Goal: Use online tool/utility: Utilize a website feature to perform a specific function

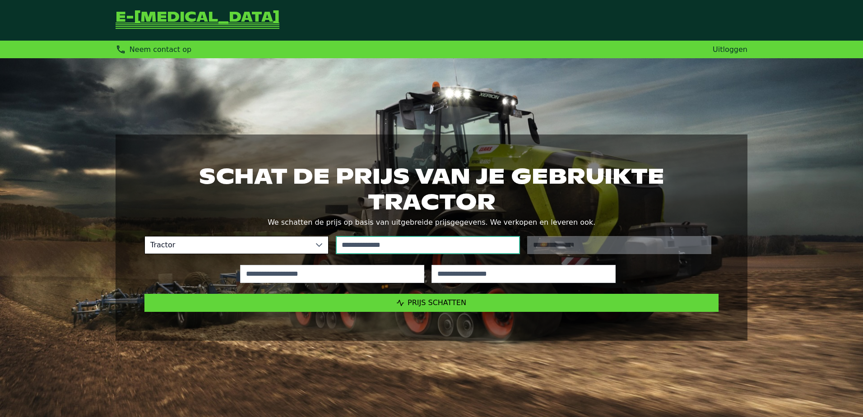
click at [378, 243] on input "text" at bounding box center [428, 245] width 184 height 18
drag, startPoint x: 347, startPoint y: 244, endPoint x: 352, endPoint y: 245, distance: 4.7
click at [348, 244] on input "text" at bounding box center [428, 245] width 184 height 18
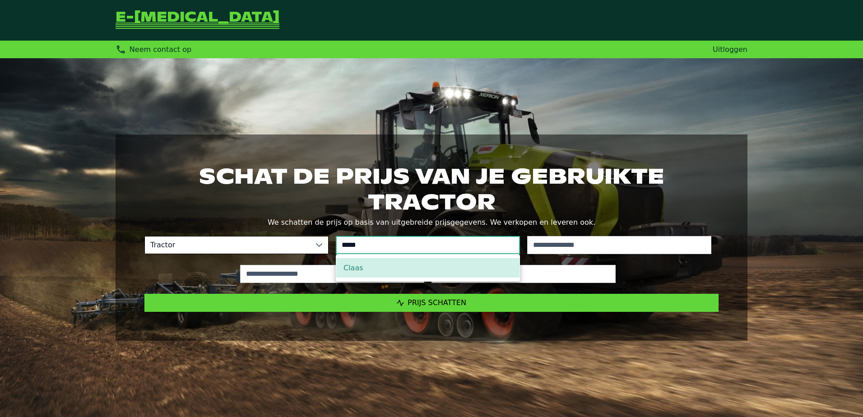
type input "*****"
click at [415, 264] on li "Claas" at bounding box center [427, 267] width 183 height 19
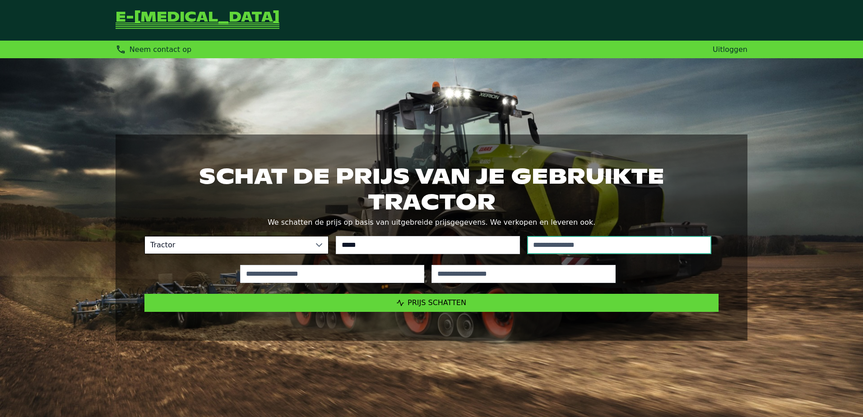
click at [550, 249] on input "text" at bounding box center [619, 245] width 184 height 18
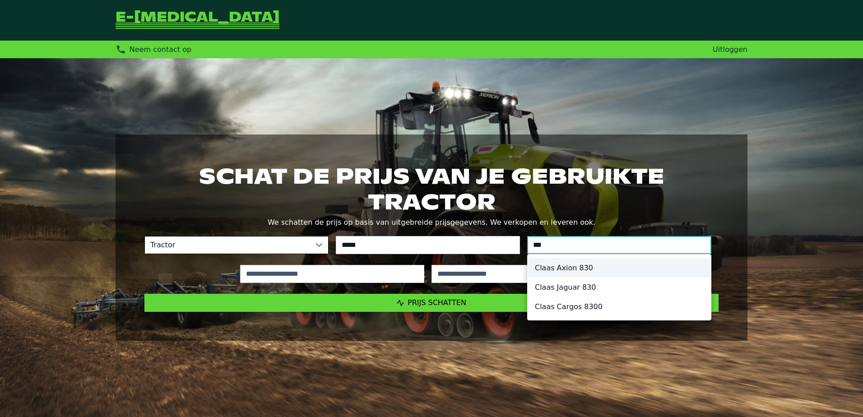
type input "***"
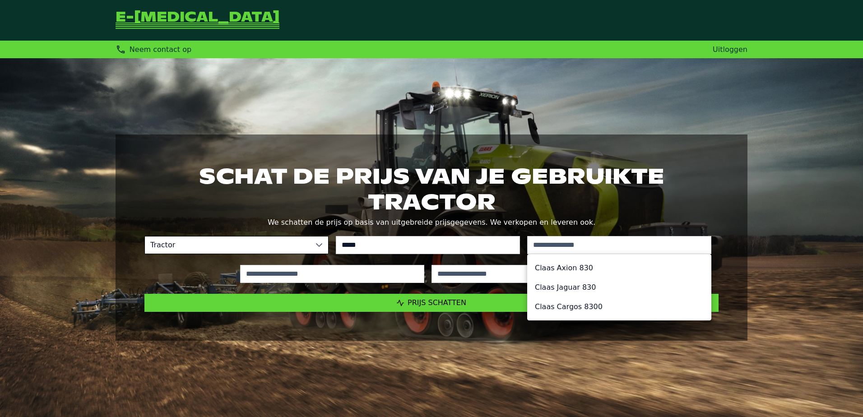
click at [573, 264] on li "Claas Axion 830" at bounding box center [619, 267] width 183 height 19
type input "*********"
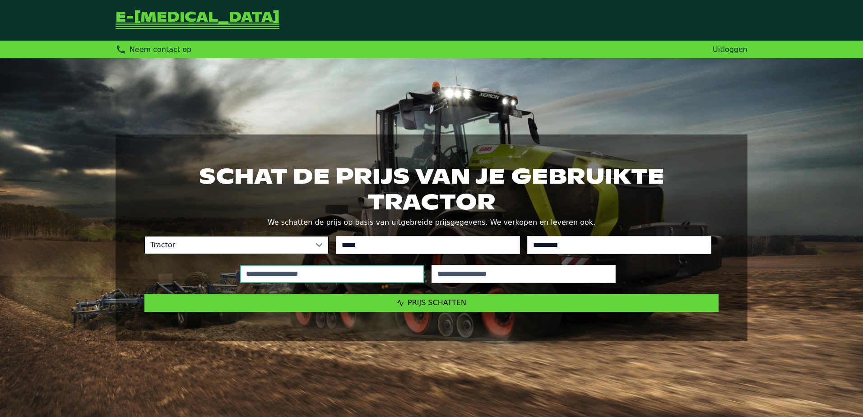
click at [252, 276] on input "text" at bounding box center [332, 274] width 184 height 18
type input "*****"
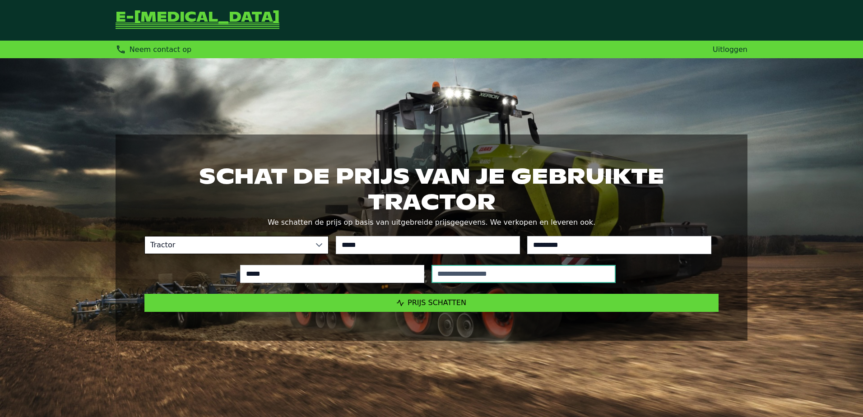
click at [469, 278] on input "text" at bounding box center [523, 274] width 184 height 18
click at [482, 274] on input "text" at bounding box center [523, 274] width 184 height 18
type input "****"
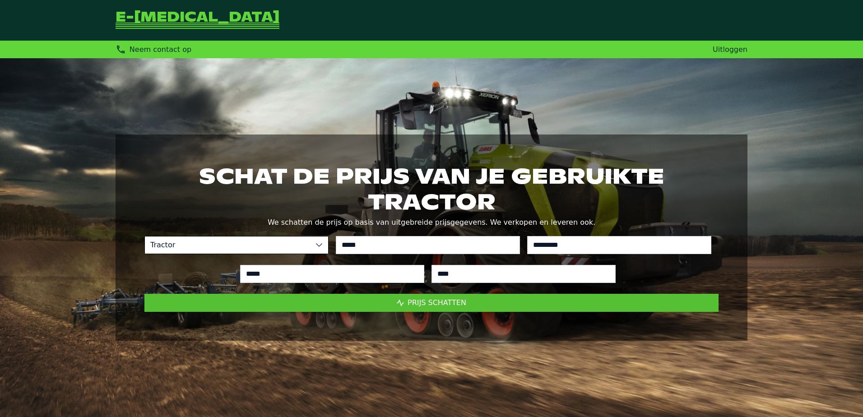
click at [460, 297] on button "Prijs schatten" at bounding box center [431, 303] width 574 height 18
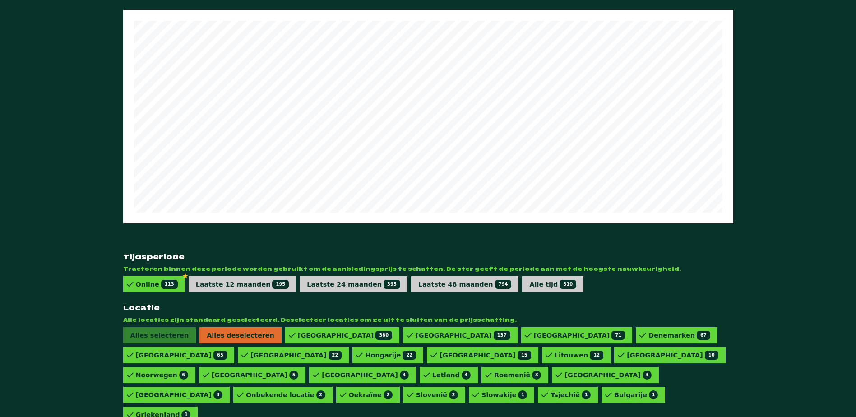
scroll to position [523, 0]
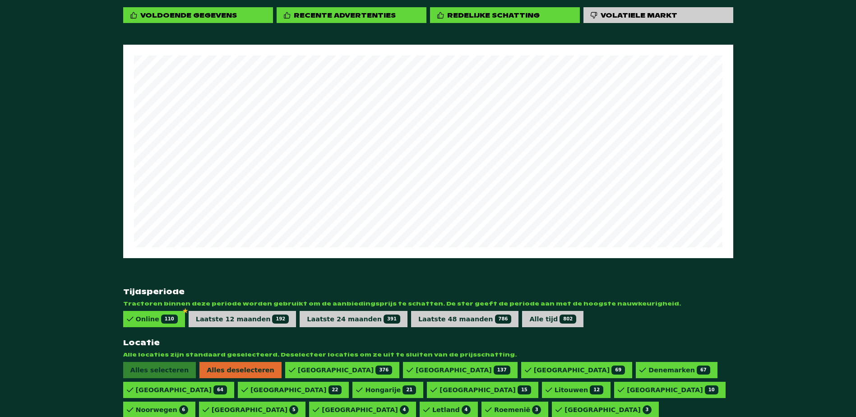
scroll to position [451, 0]
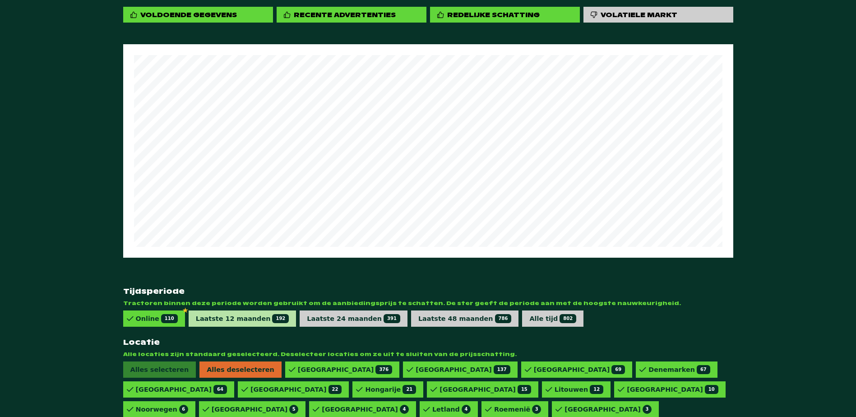
click at [220, 314] on div "Laatste 12 maanden 192" at bounding box center [242, 318] width 93 height 9
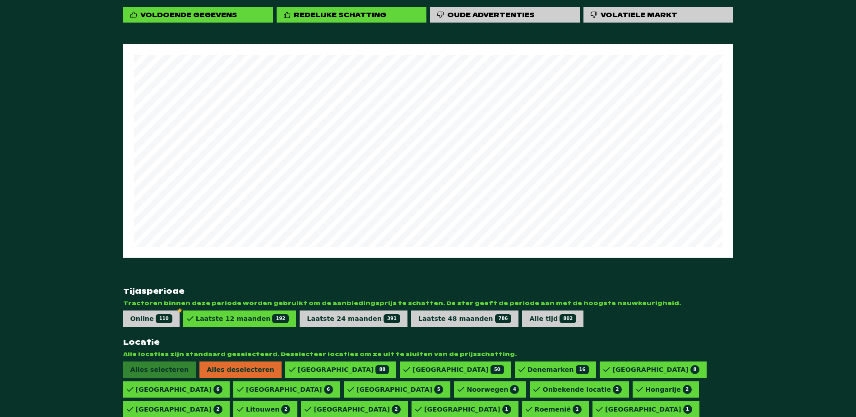
scroll to position [484, 0]
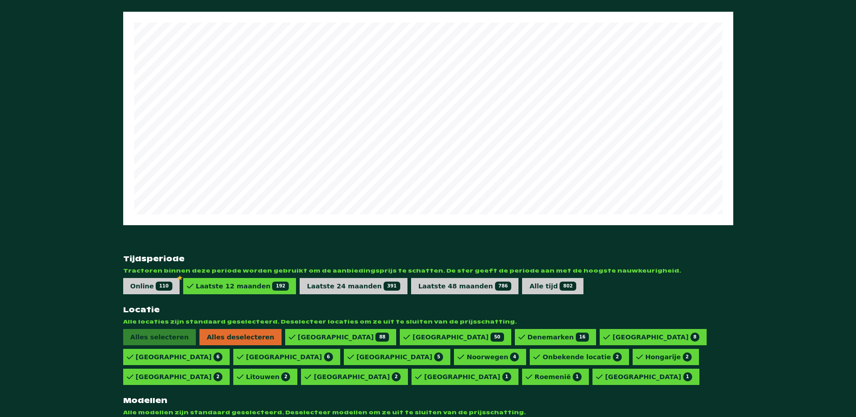
drag, startPoint x: 560, startPoint y: 390, endPoint x: 517, endPoint y: 391, distance: 42.9
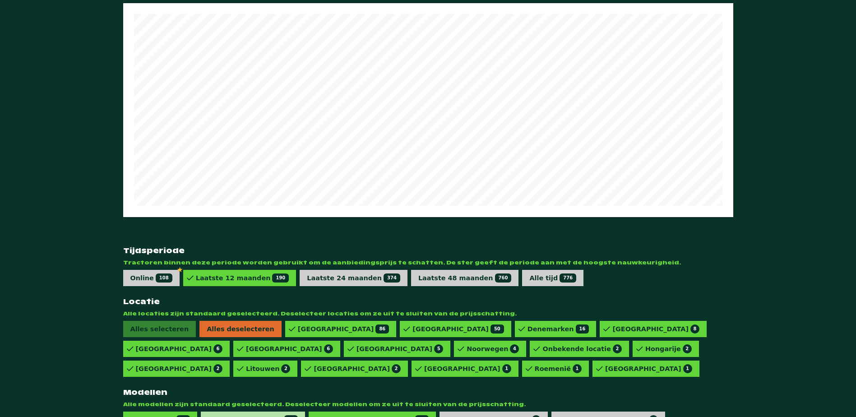
click at [248, 415] on div "AXION 830 CMATIC 83" at bounding box center [255, 419] width 84 height 9
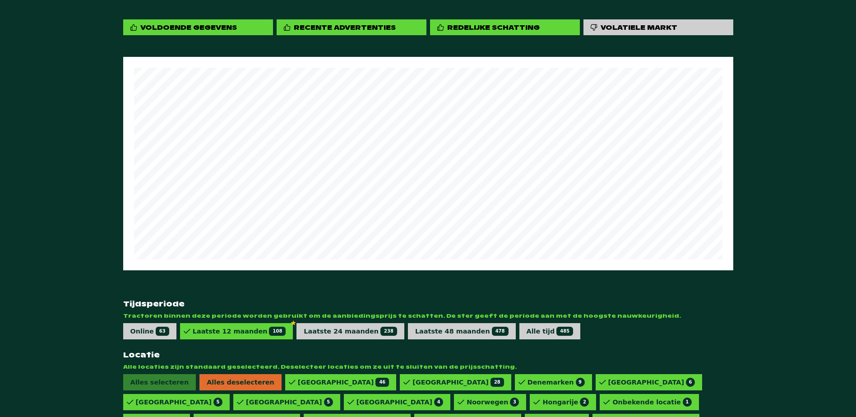
scroll to position [484, 0]
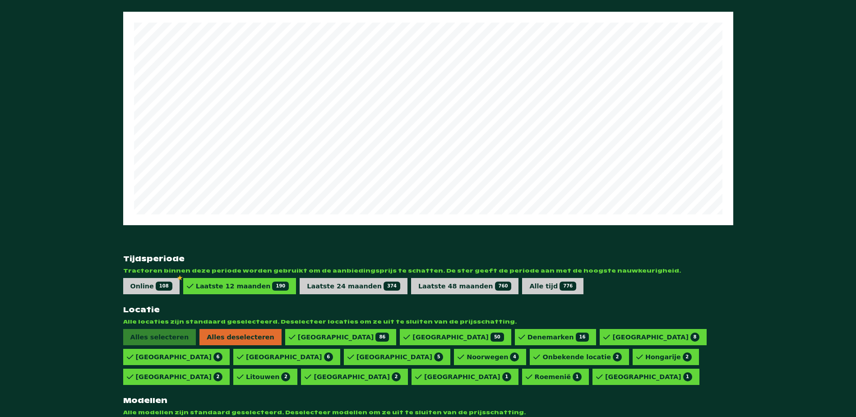
click at [139, 282] on div "Online 110" at bounding box center [151, 286] width 42 height 9
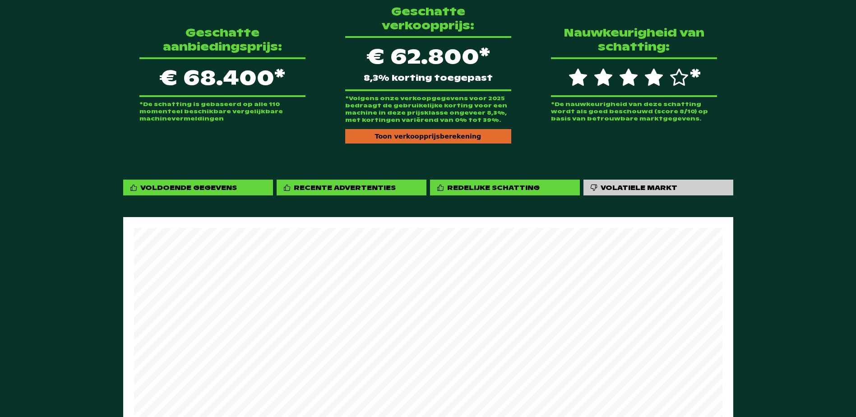
scroll to position [438, 0]
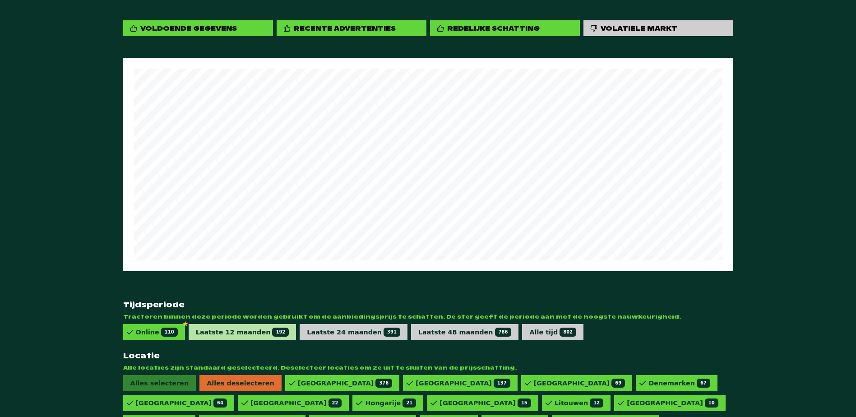
click at [208, 328] on div "Laatste 12 maanden 192" at bounding box center [242, 332] width 93 height 9
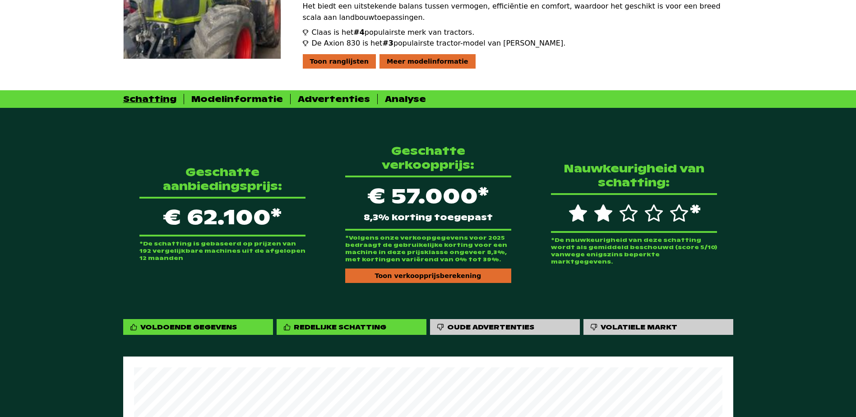
scroll to position [0, 0]
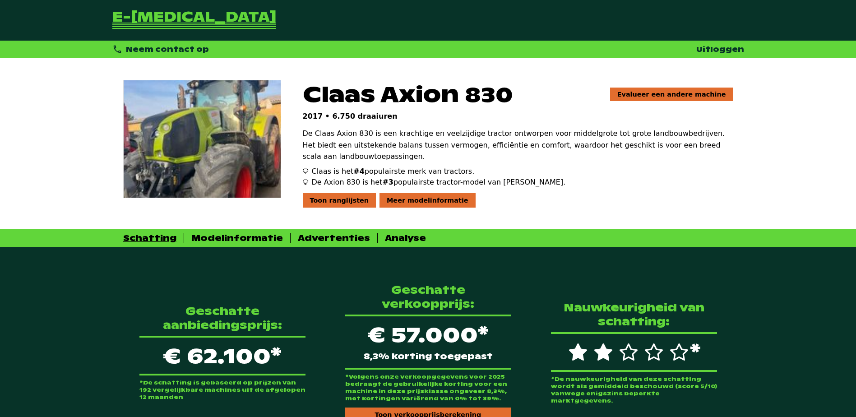
click at [738, 48] on link "Uitloggen" at bounding box center [720, 49] width 48 height 9
